Goal: Transaction & Acquisition: Purchase product/service

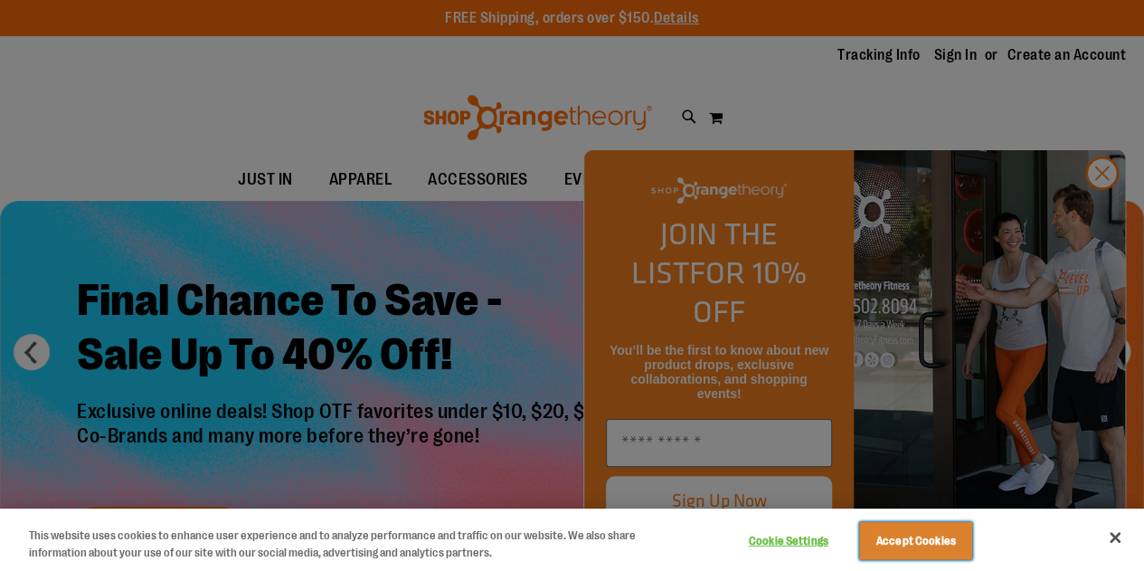
click at [939, 551] on button "Accept Cookies" at bounding box center [915, 541] width 113 height 38
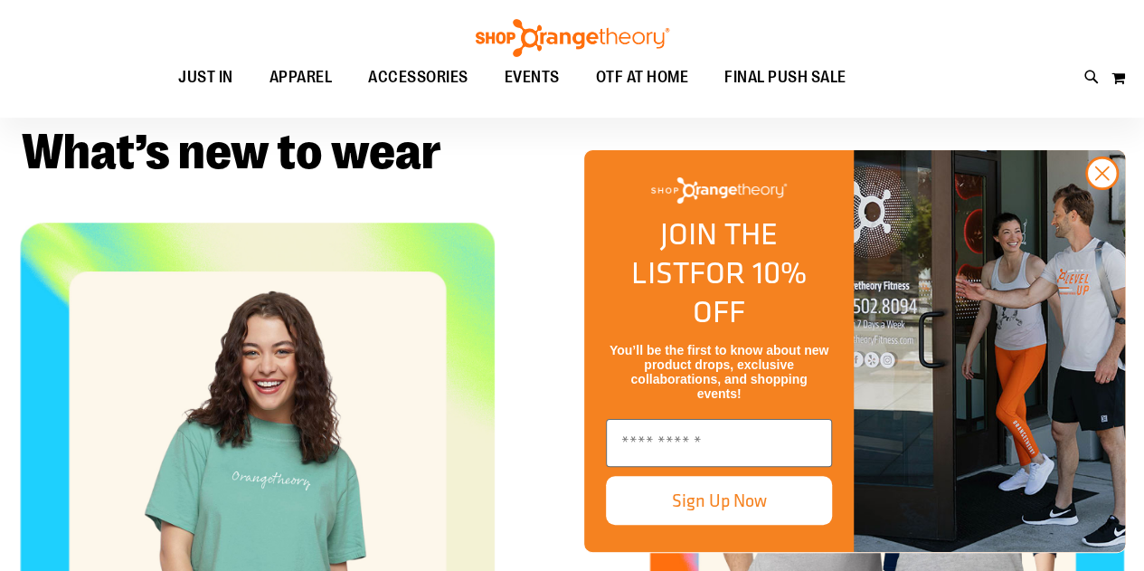
scroll to position [543, 0]
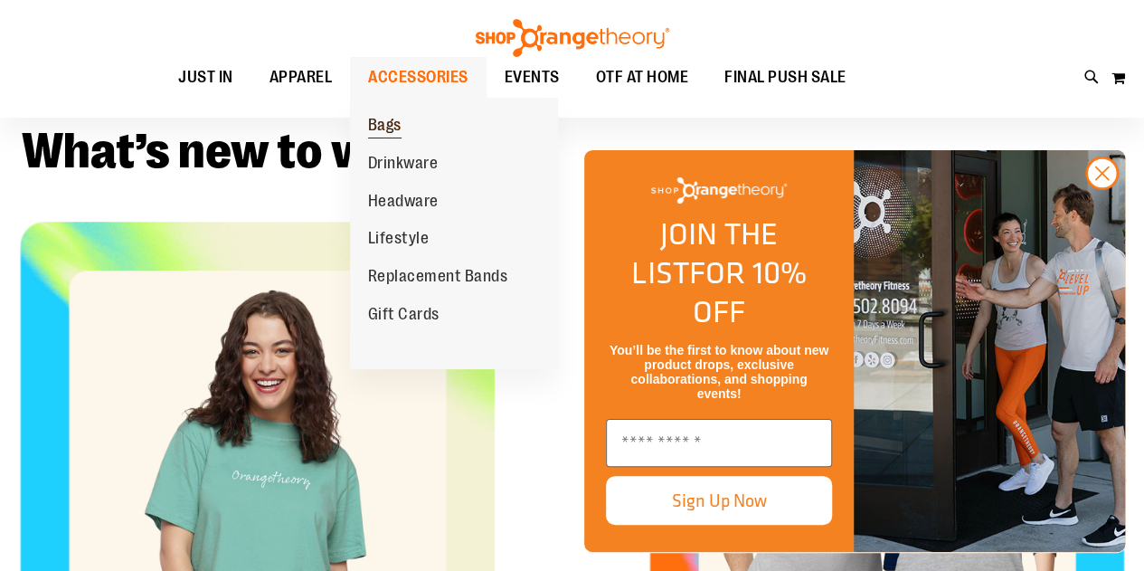
click at [399, 131] on span "Bags" at bounding box center [384, 127] width 33 height 23
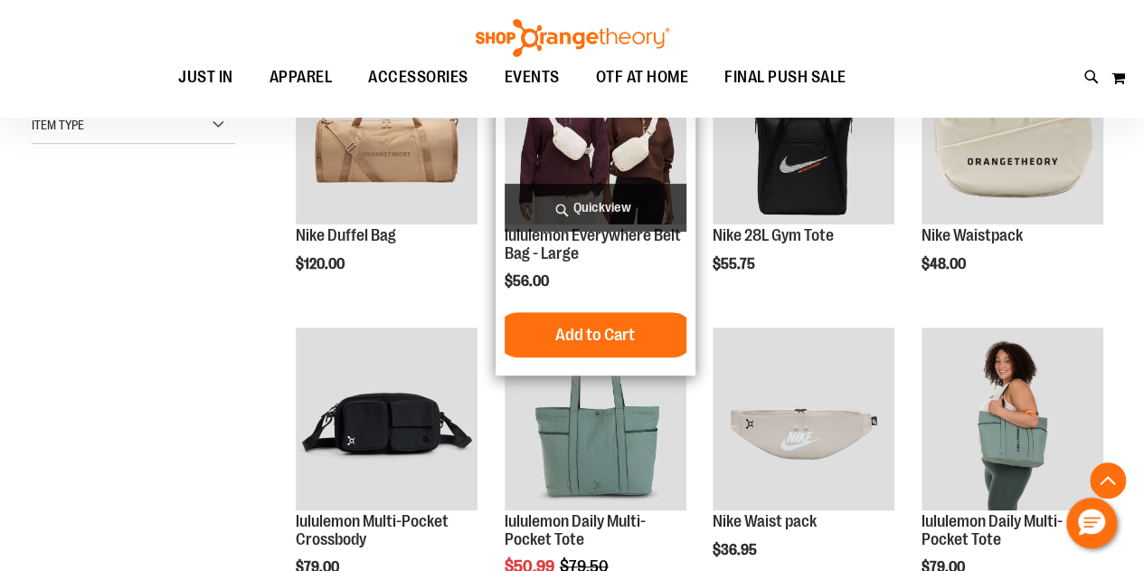
scroll to position [452, 0]
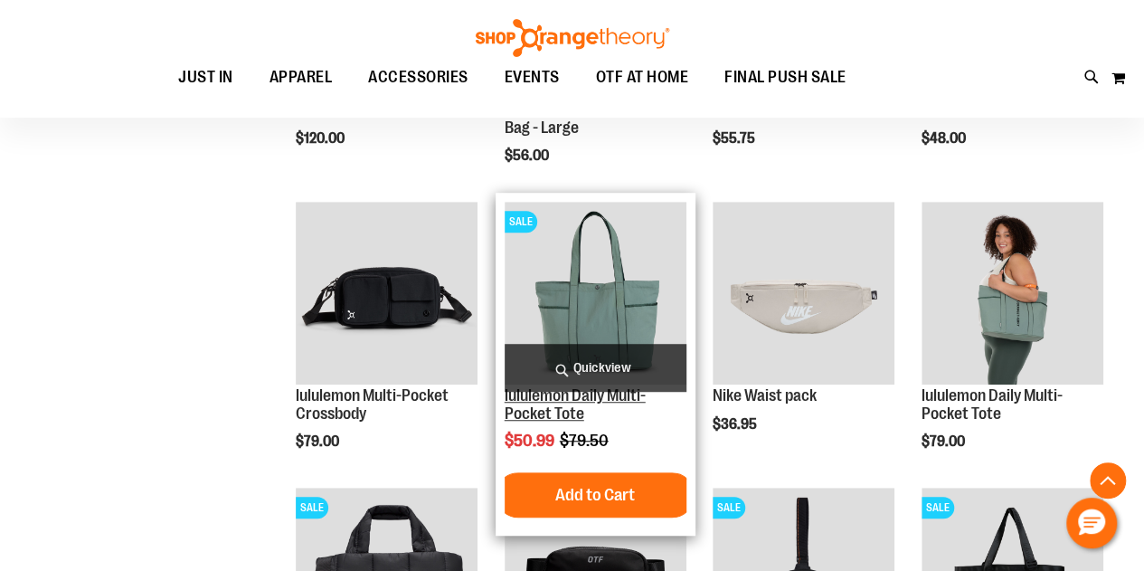
click at [561, 394] on link "lululemon Daily Multi-Pocket Tote" at bounding box center [575, 404] width 141 height 36
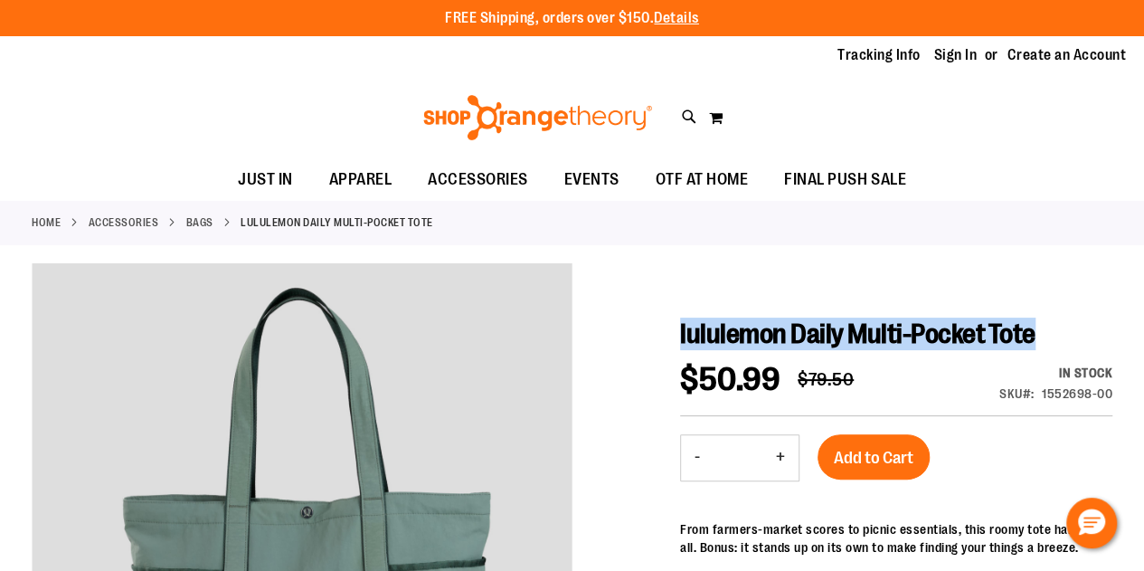
drag, startPoint x: 999, startPoint y: 328, endPoint x: 679, endPoint y: 323, distance: 319.4
click at [680, 323] on h1 "lululemon Daily Multi-Pocket Tote" at bounding box center [896, 334] width 432 height 33
